Goal: Task Accomplishment & Management: Manage account settings

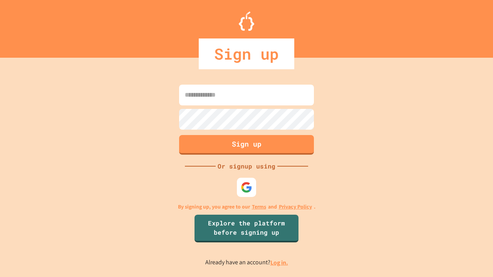
click at [279, 262] on link "Log in." at bounding box center [279, 263] width 18 height 8
